Goal: Task Accomplishment & Management: Use online tool/utility

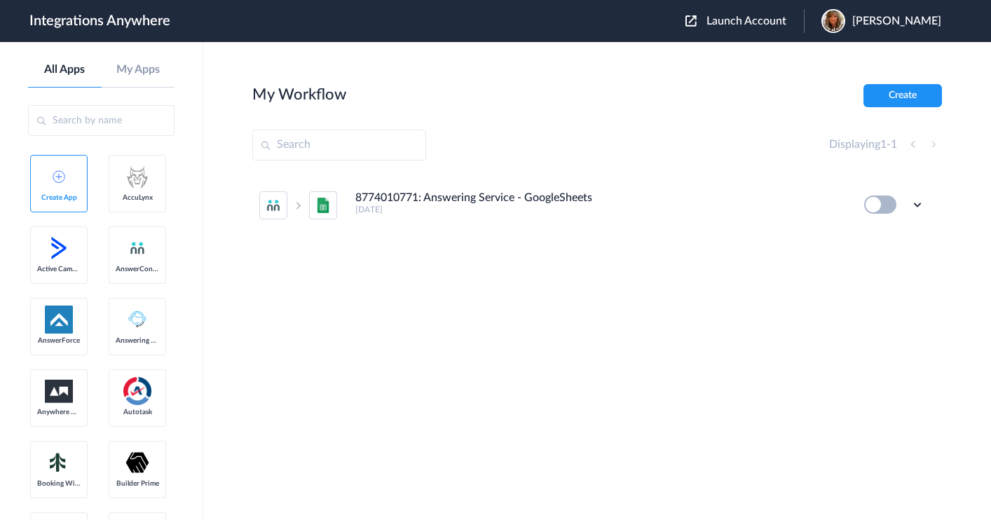
click at [316, 139] on input "text" at bounding box center [339, 145] width 174 height 31
paste input "9199752274"
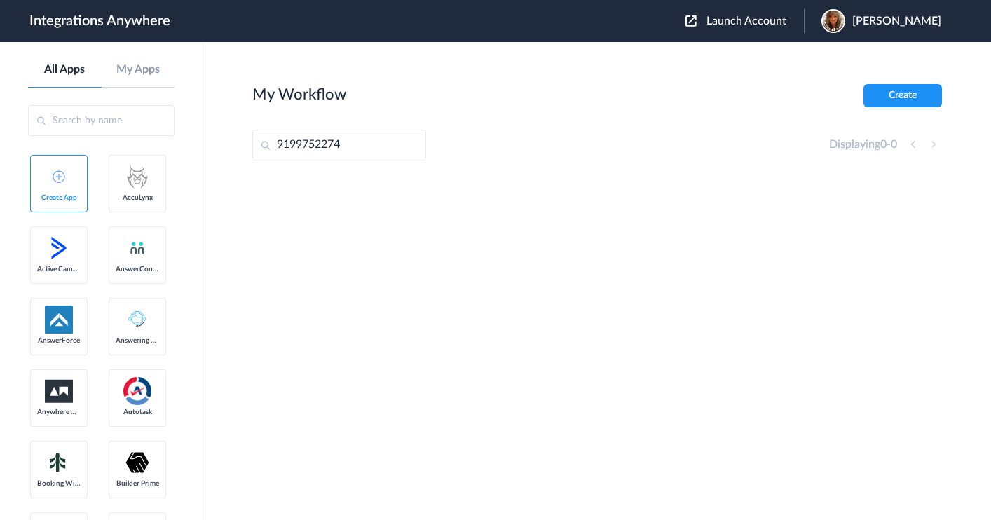
type input "9199752274"
click at [750, 13] on div "Launch Account Melanie Archer My Account Logout" at bounding box center [820, 21] width 270 height 24
click at [744, 25] on span "Launch Account" at bounding box center [746, 20] width 80 height 11
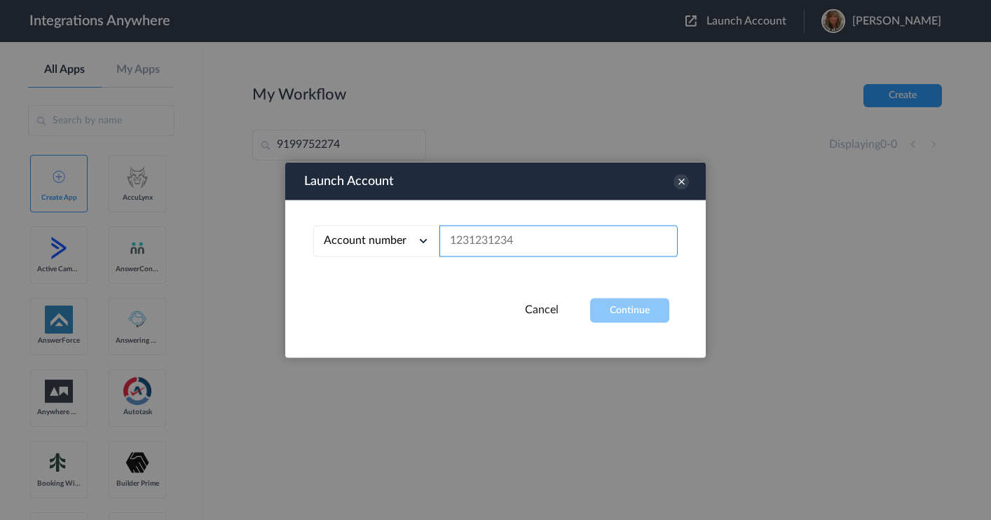
drag, startPoint x: 518, startPoint y: 235, endPoint x: 452, endPoint y: 235, distance: 66.6
click at [452, 235] on input "text" at bounding box center [558, 242] width 238 height 32
paste input "9199752274"
type input "9199752274"
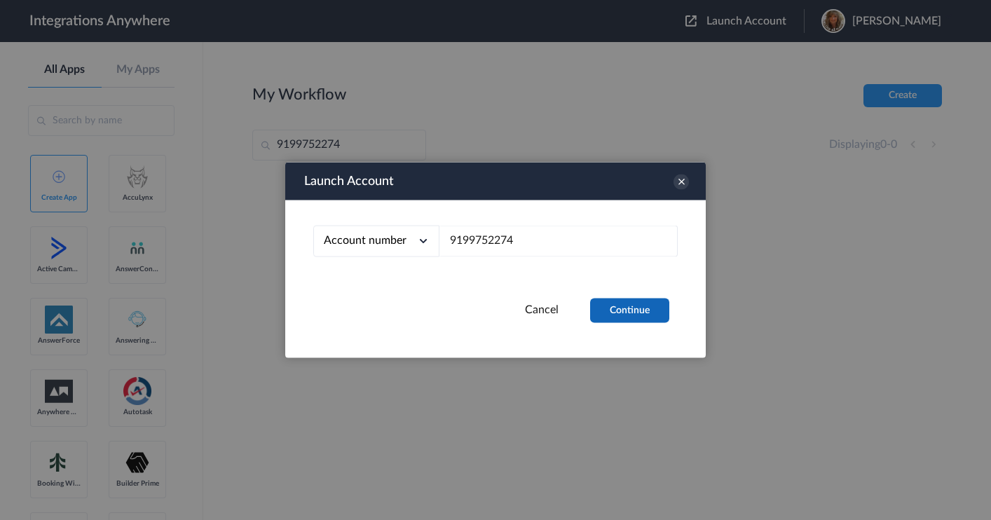
click at [629, 309] on button "Continue" at bounding box center [629, 310] width 79 height 25
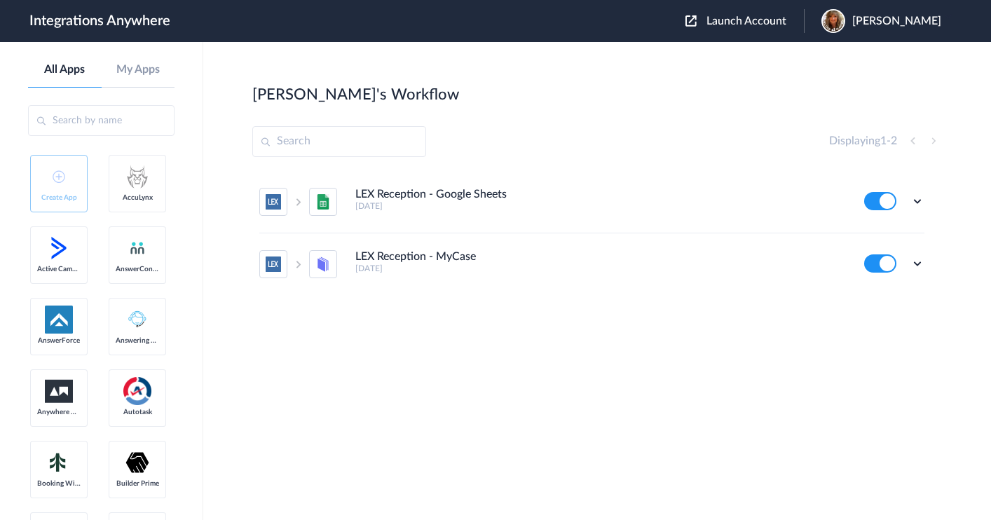
click at [551, 390] on section "Jay's Workflow Create Displaying 1 - 2 LEX Reception - Google Sheets 4 months a…" at bounding box center [596, 323] width 689 height 478
click at [917, 198] on icon at bounding box center [917, 201] width 14 height 14
click at [867, 235] on link "Edit" at bounding box center [860, 233] width 34 height 10
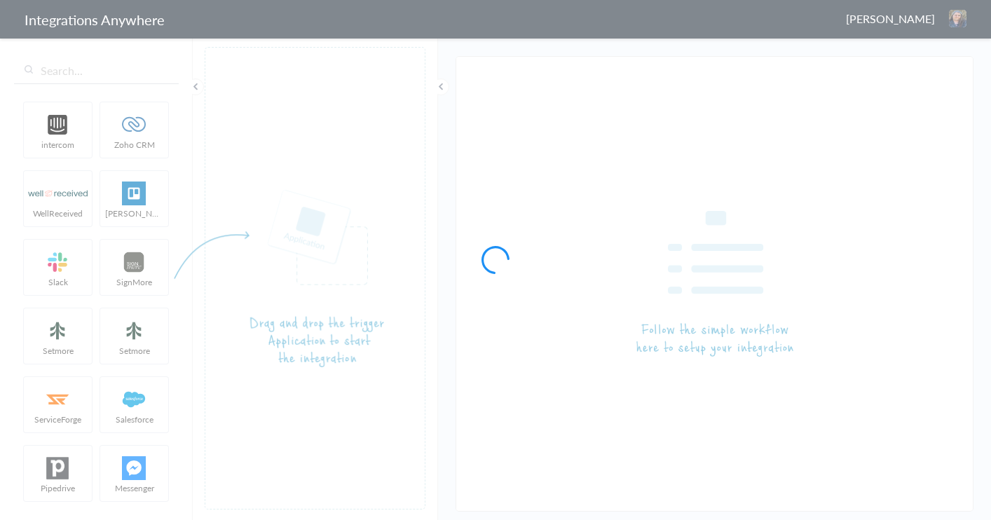
type input "LEX Reception - Google Sheets"
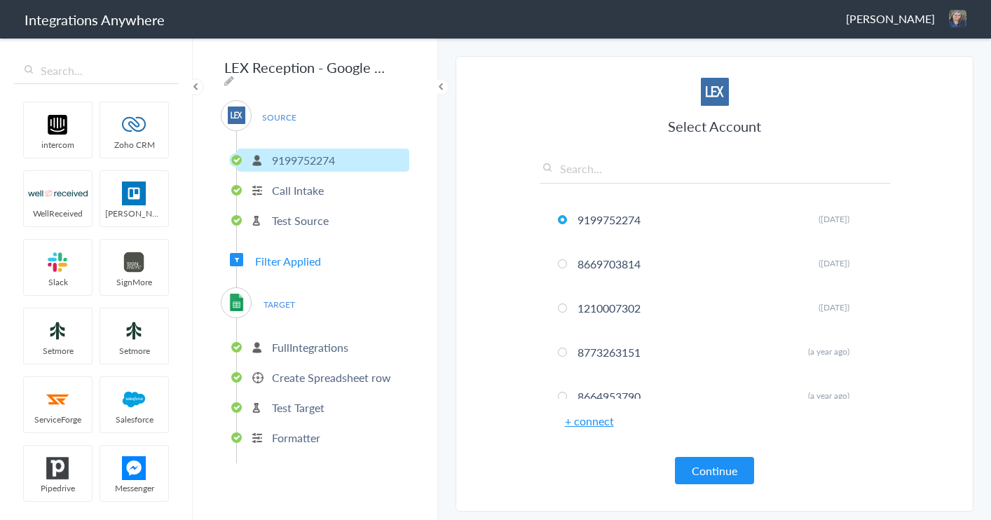
click at [296, 345] on p "FullIntegrations" at bounding box center [310, 347] width 76 height 16
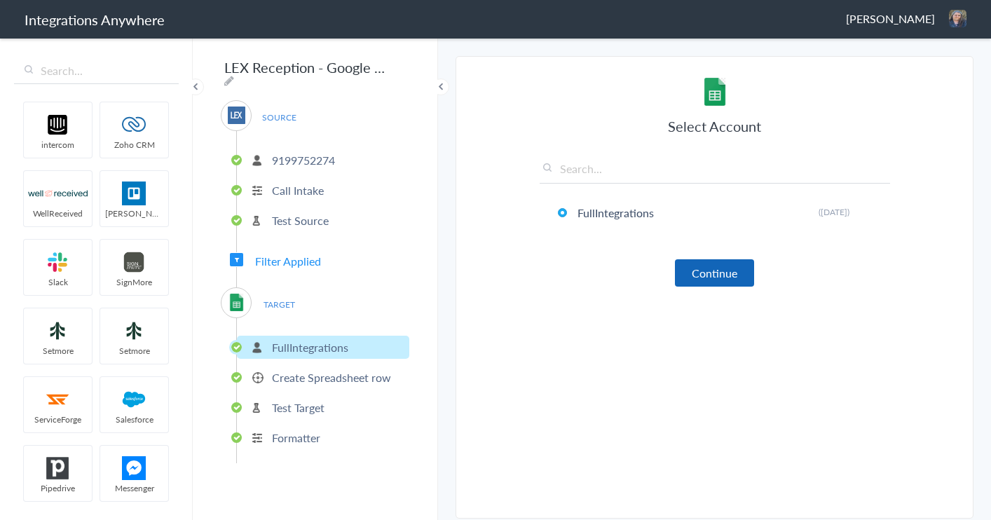
click at [720, 268] on button "Continue" at bounding box center [714, 272] width 79 height 27
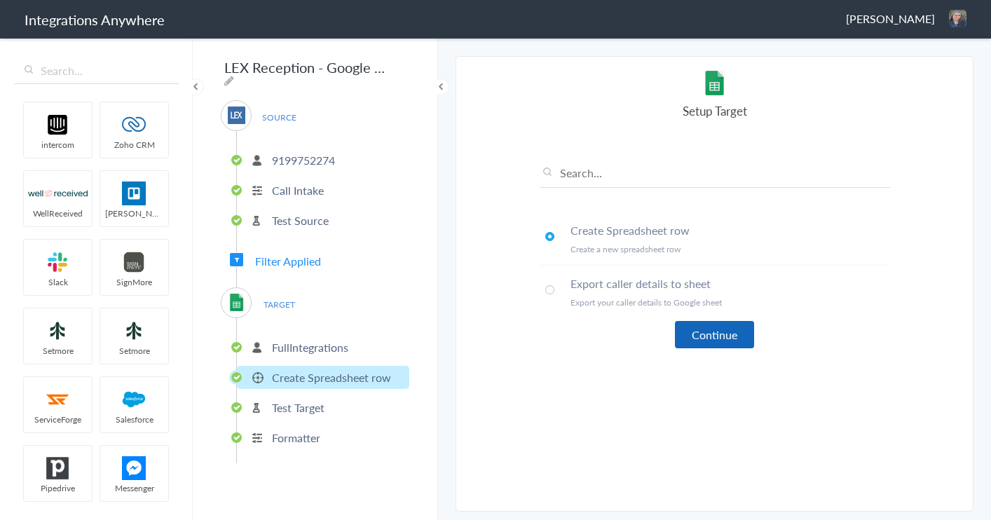
click at [721, 340] on button "Continue" at bounding box center [714, 334] width 79 height 27
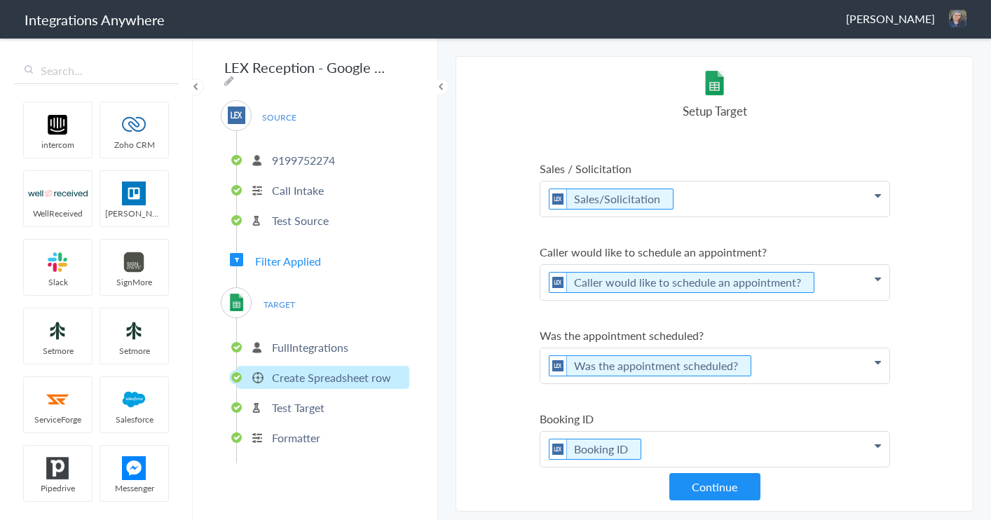
scroll to position [1337, 0]
